Goal: Find specific page/section: Find specific page/section

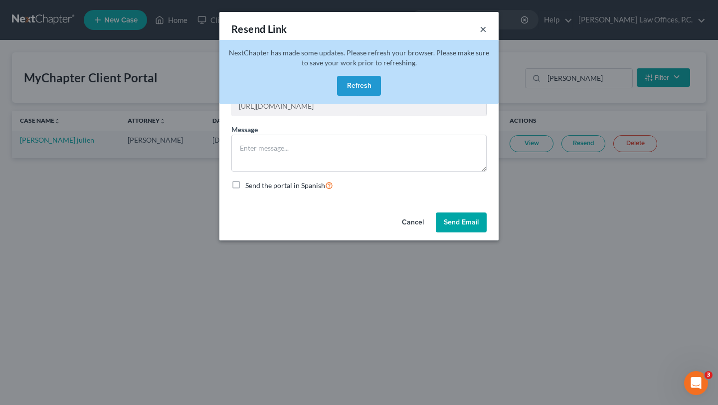
click at [484, 31] on button "×" at bounding box center [483, 29] width 7 height 12
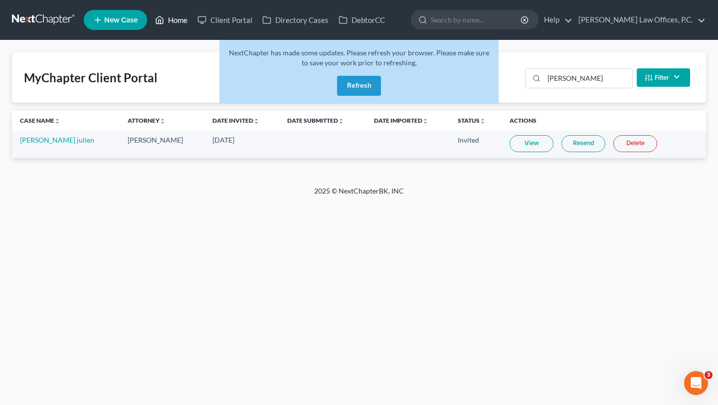
click at [175, 23] on link "Home" at bounding box center [171, 20] width 42 height 18
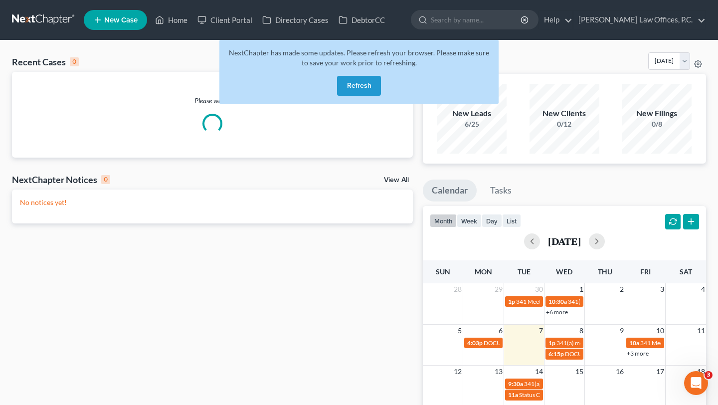
click at [362, 86] on button "Refresh" at bounding box center [359, 86] width 44 height 20
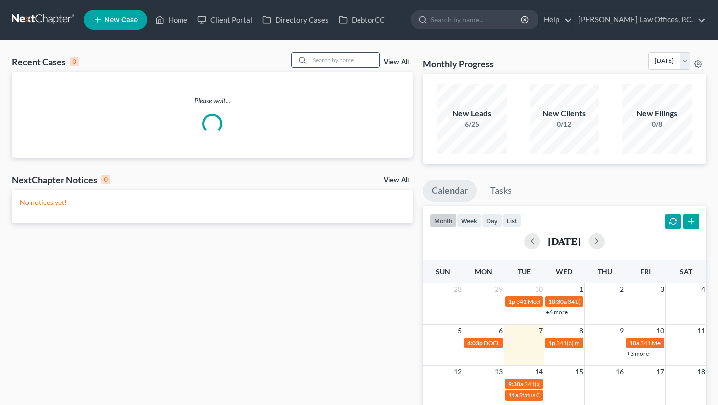
click at [341, 65] on input "search" at bounding box center [345, 60] width 70 height 14
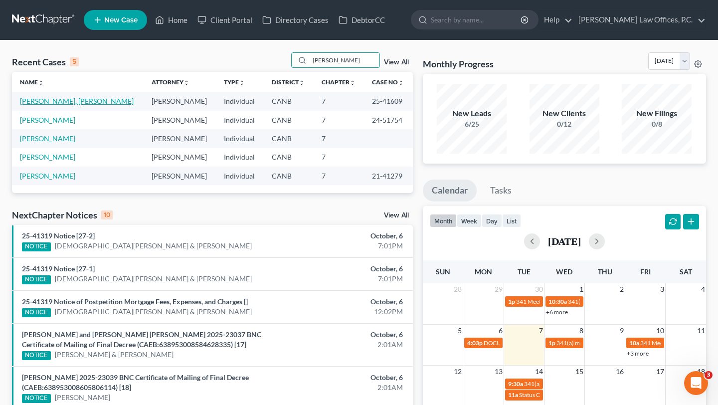
type input "[PERSON_NAME]"
click at [61, 98] on link "[PERSON_NAME], [PERSON_NAME]" at bounding box center [77, 101] width 114 height 8
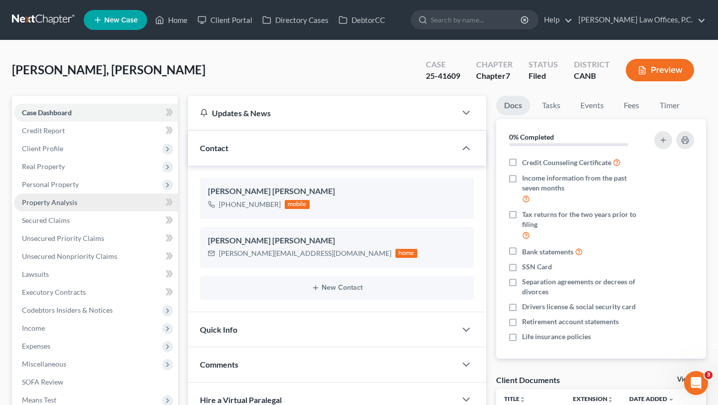
click at [83, 199] on link "Property Analysis" at bounding box center [96, 202] width 164 height 18
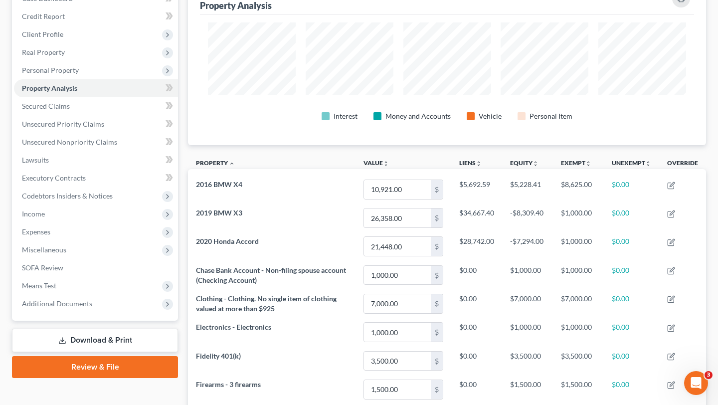
scroll to position [87, 0]
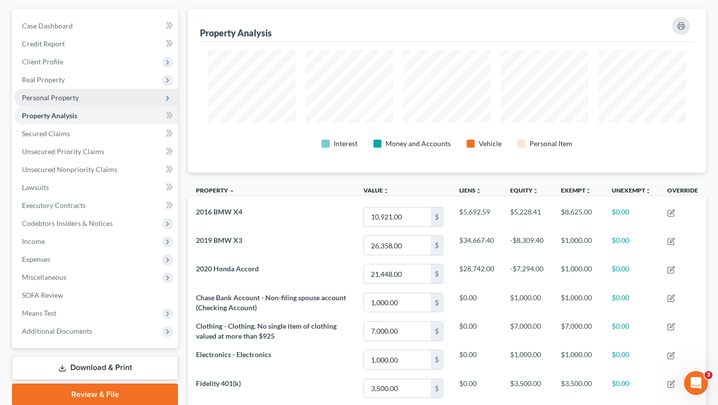
click at [158, 95] on span "Personal Property" at bounding box center [96, 98] width 164 height 18
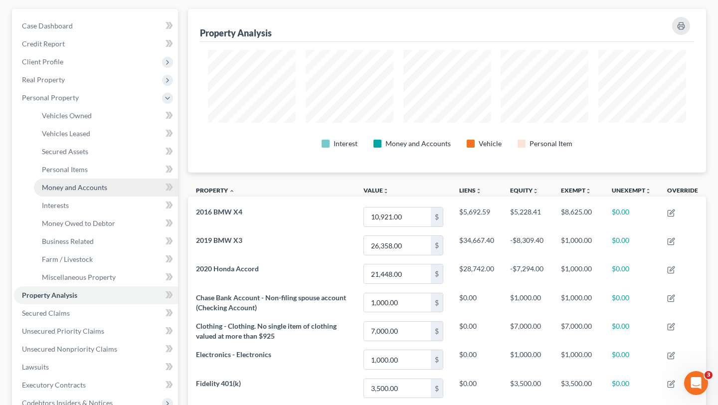
click at [85, 188] on span "Money and Accounts" at bounding box center [74, 187] width 65 height 8
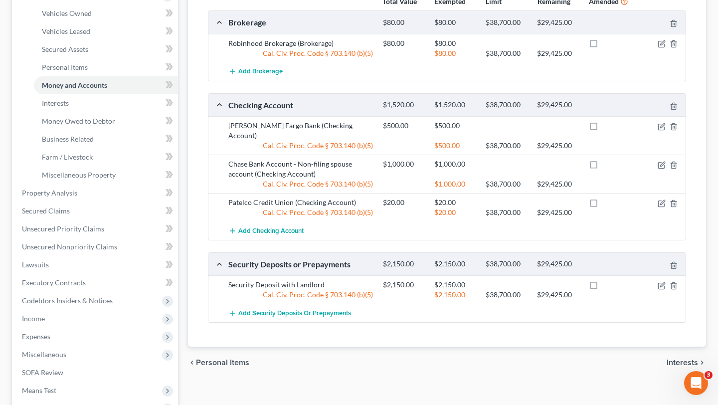
scroll to position [189, 0]
